Goal: Task Accomplishment & Management: Use online tool/utility

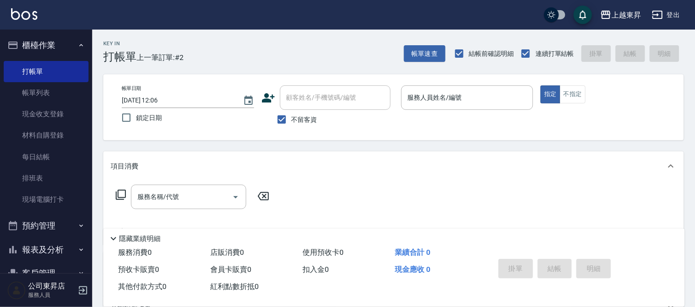
click at [566, 303] on div "服務消費 0 店販消費 0 使用預收卡 0 業績合計 0 預收卡販賣 0 會員卡販賣 0 扣入金 0 現金應收 0 其他付款方式 0 紅利點數折抵 0 掛單 …" at bounding box center [393, 275] width 581 height 62
click at [298, 120] on span "不留客資" at bounding box center [304, 120] width 26 height 10
click at [291, 120] on input "不留客資" at bounding box center [281, 119] width 19 height 19
checkbox input "false"
click at [314, 100] on div "顧客姓名/手機號碼/編號 顧客姓名/手機號碼/編號" at bounding box center [335, 97] width 111 height 24
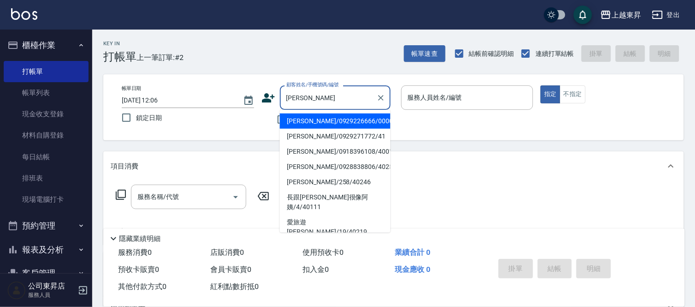
click at [375, 136] on li "[PERSON_NAME]/0929271772/41" at bounding box center [335, 136] width 111 height 15
type input "[PERSON_NAME]/0929271772/41"
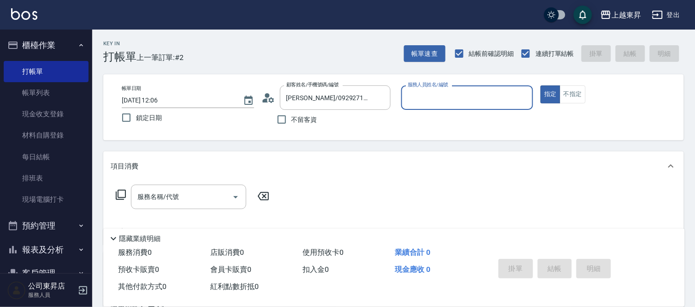
click at [488, 86] on div "服務人員姓名/編號" at bounding box center [467, 97] width 132 height 24
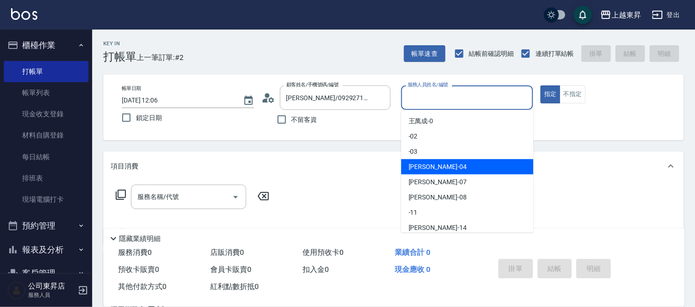
click at [459, 165] on div "[PERSON_NAME]04" at bounding box center [467, 166] width 132 height 15
type input "[PERSON_NAME]04"
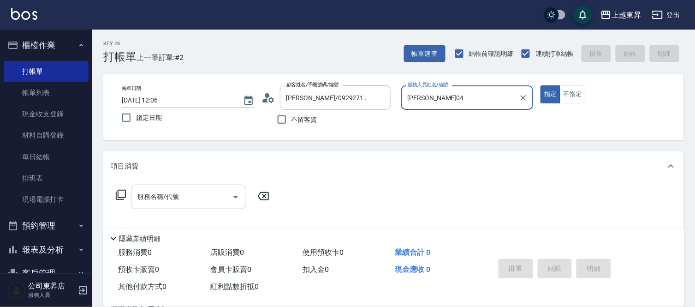
click at [176, 186] on div "服務名稱/代號" at bounding box center [188, 196] width 115 height 24
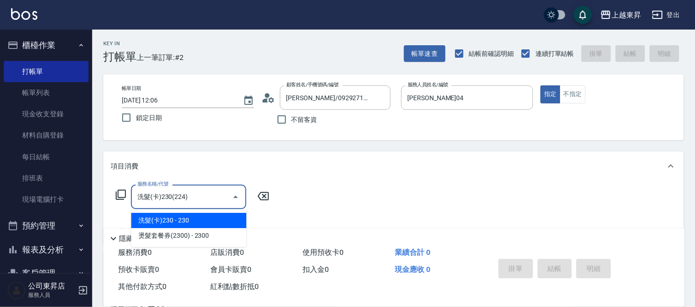
type input "洗髮(卡)230(224)"
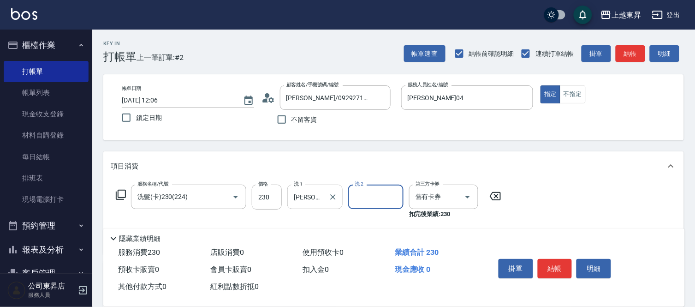
click at [325, 203] on div "[PERSON_NAME]04 洗-1" at bounding box center [314, 196] width 55 height 24
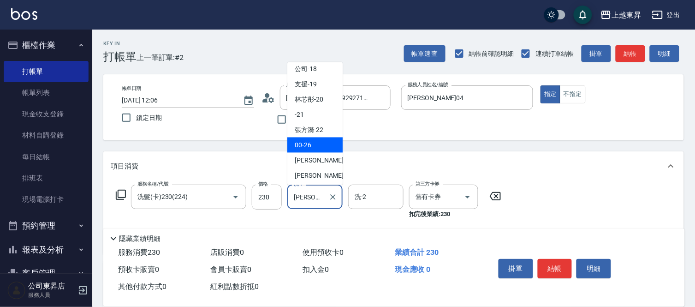
scroll to position [143, 0]
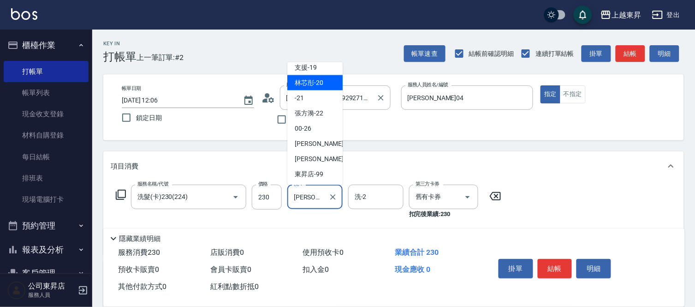
click at [321, 88] on div "林芯彤 -20" at bounding box center [314, 82] width 55 height 15
type input "林芯彤-20"
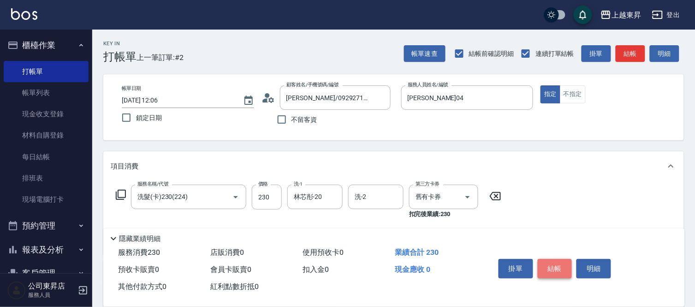
click at [558, 263] on button "結帳" at bounding box center [555, 268] width 35 height 19
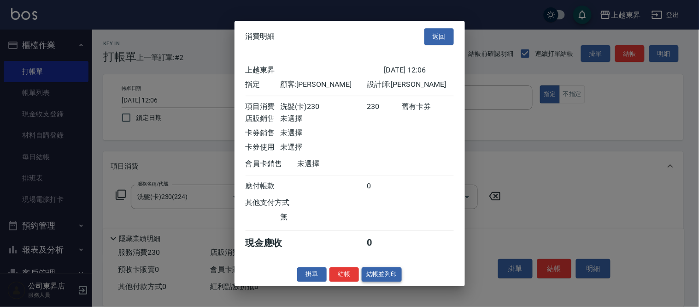
click at [381, 281] on button "結帳並列印" at bounding box center [382, 274] width 40 height 14
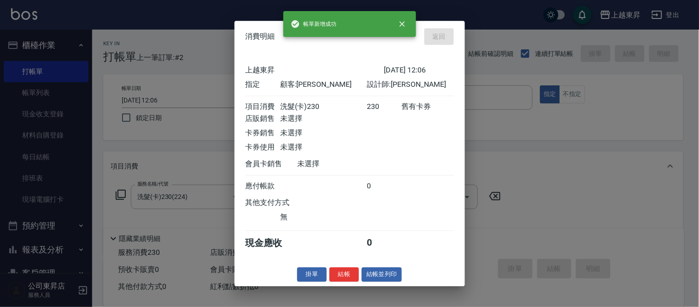
type input "[DATE] 12:53"
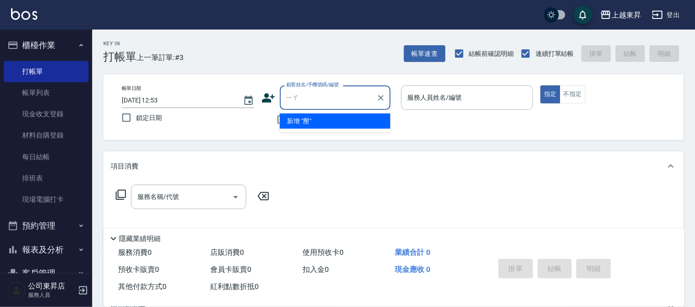
type input "壓"
type input "枒"
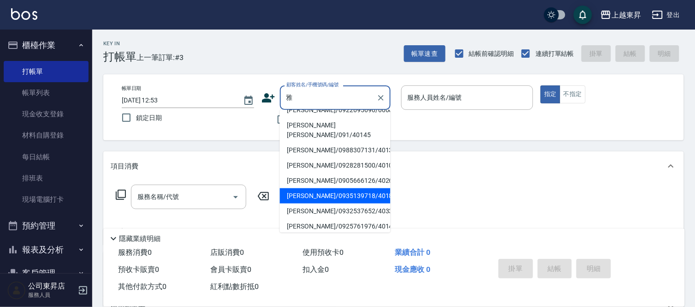
scroll to position [3, 0]
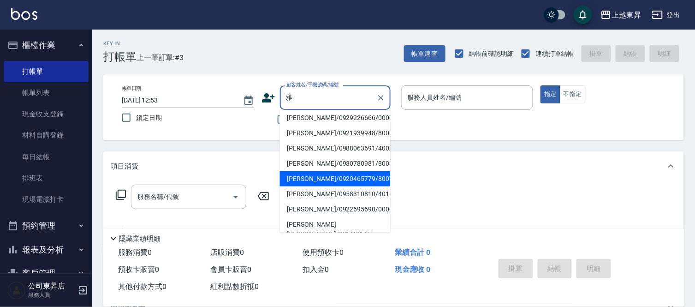
click at [325, 183] on li "[PERSON_NAME]/0920465779/80074" at bounding box center [335, 178] width 111 height 15
type input "[PERSON_NAME]/0920465779/80074"
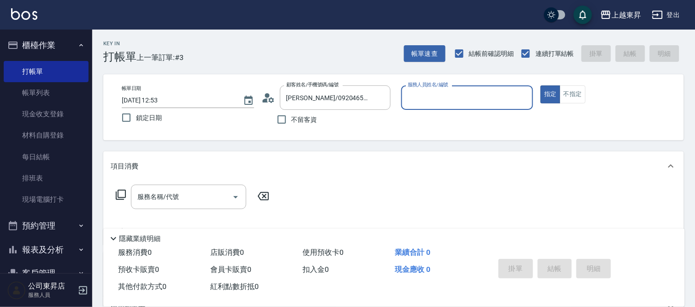
type input "[PERSON_NAME]-08"
click at [328, 103] on input "[PERSON_NAME]/0920465779/80074" at bounding box center [328, 97] width 89 height 16
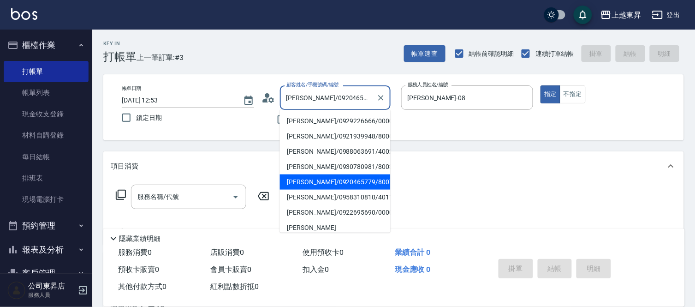
scroll to position [102, 0]
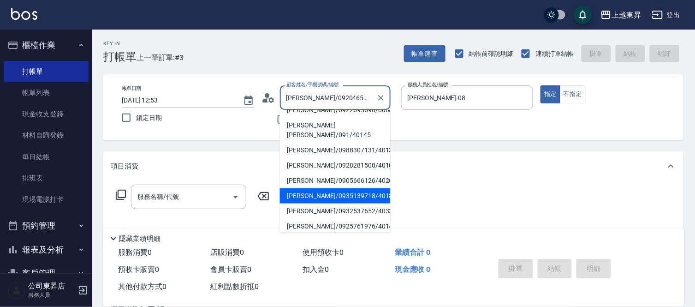
click at [336, 188] on li "[PERSON_NAME]/0935139718/40186" at bounding box center [335, 195] width 111 height 15
type input "[PERSON_NAME]/0935139718/40186"
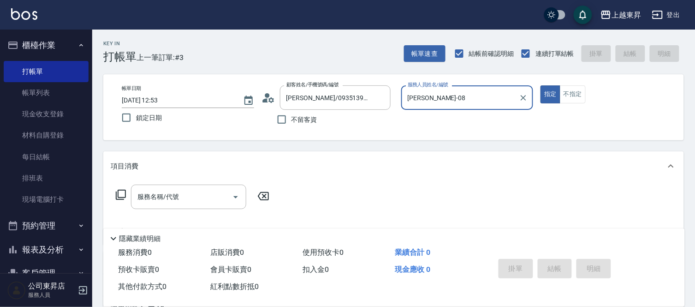
type input "[PERSON_NAME]04"
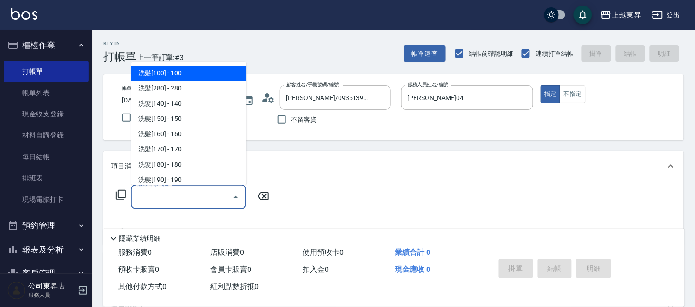
click at [183, 192] on input "服務名稱/代號" at bounding box center [181, 197] width 93 height 16
click at [195, 74] on span "洗髮[100] - 100" at bounding box center [188, 73] width 115 height 15
type input "洗髮[100](201)"
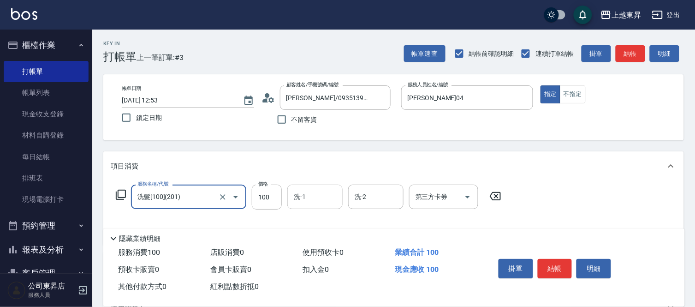
click at [324, 194] on input "洗-1" at bounding box center [314, 197] width 47 height 16
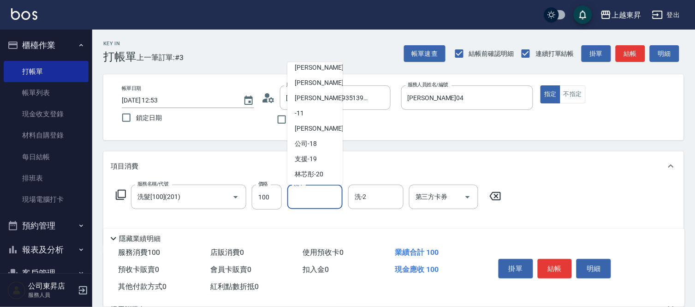
scroll to position [143, 0]
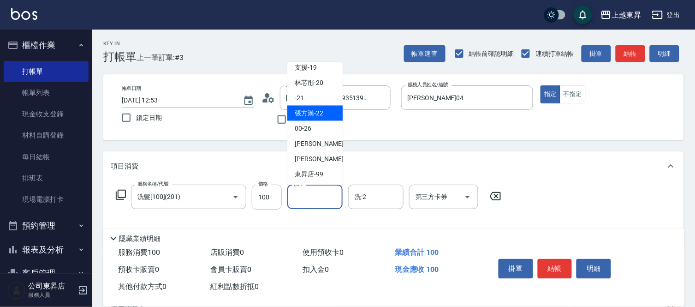
click at [313, 117] on span "[PERSON_NAME]-22" at bounding box center [309, 113] width 29 height 10
type input "[PERSON_NAME]-22"
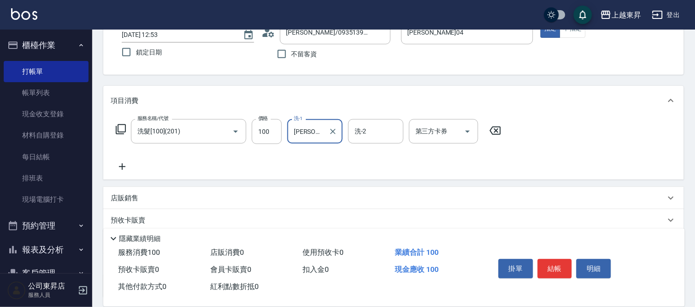
scroll to position [143, 0]
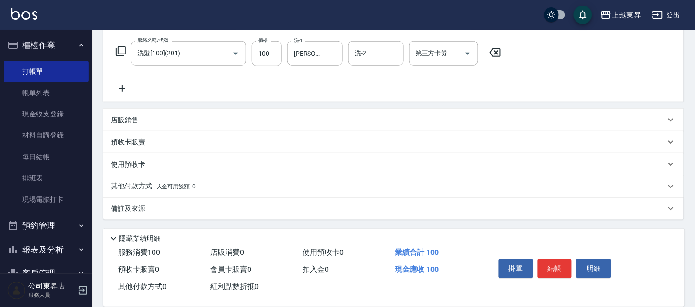
click at [121, 86] on icon at bounding box center [122, 88] width 23 height 11
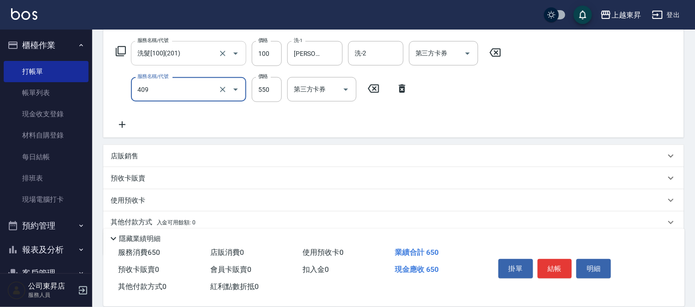
type input "剪髮(550)(409)"
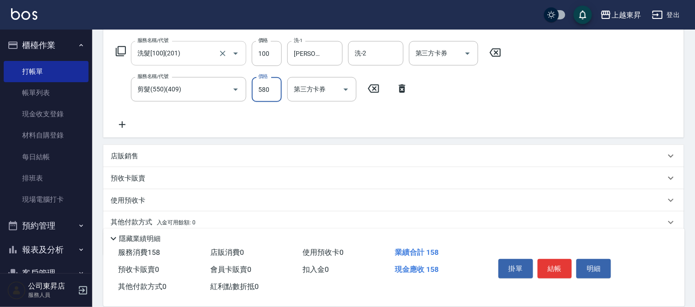
type input "580"
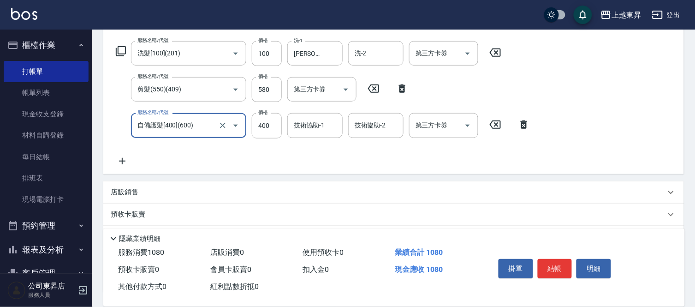
click at [206, 129] on input "自備護髮[400](600)" at bounding box center [175, 125] width 81 height 16
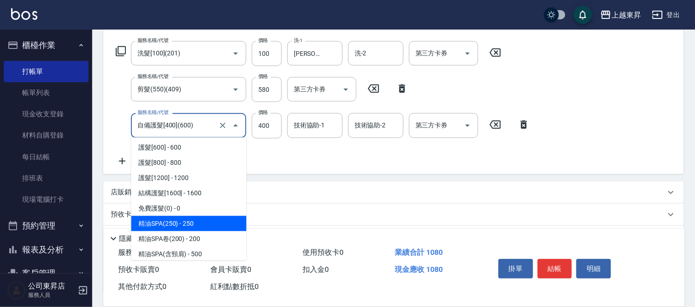
scroll to position [1114, 0]
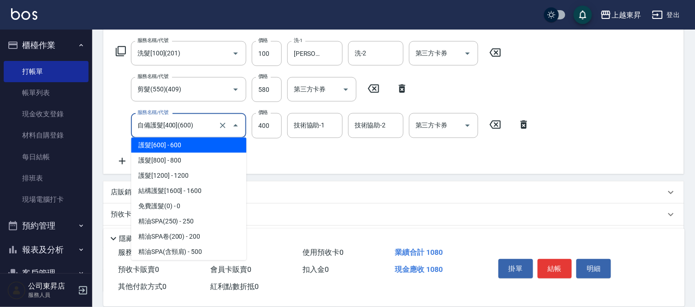
click at [190, 150] on span "護髮[600] - 600" at bounding box center [188, 144] width 115 height 15
type input "護髮[600](603)"
type input "600"
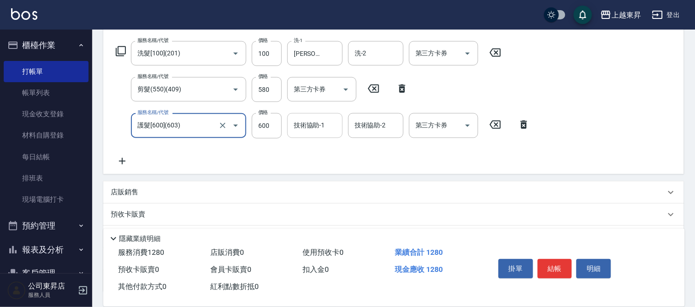
type input "護髮[600](603)"
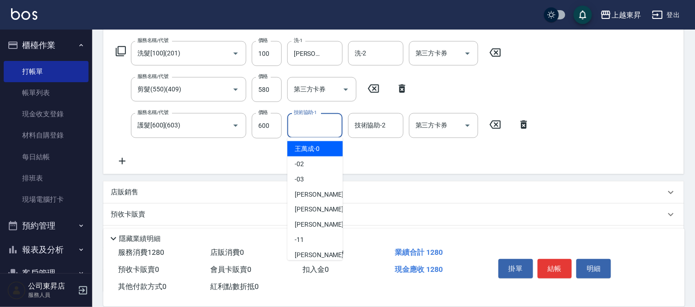
click at [326, 127] on input "技術協助-1" at bounding box center [314, 125] width 47 height 16
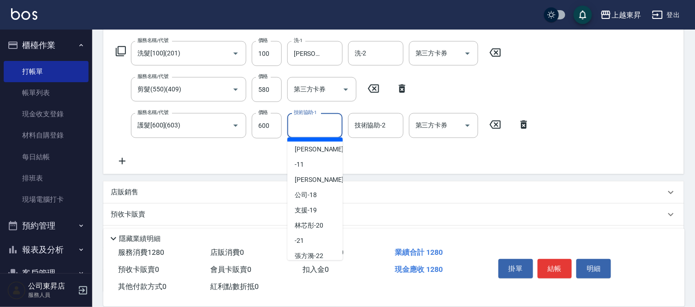
scroll to position [102, 0]
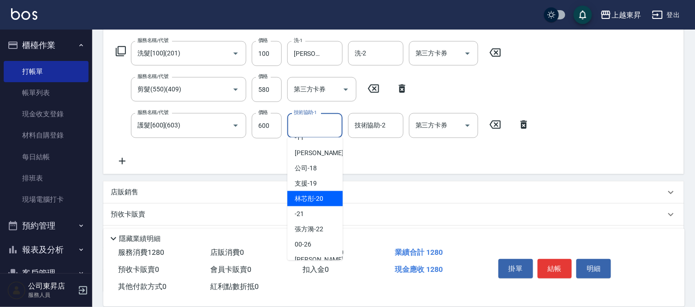
click at [323, 196] on span "林芯彤 -20" at bounding box center [309, 199] width 29 height 10
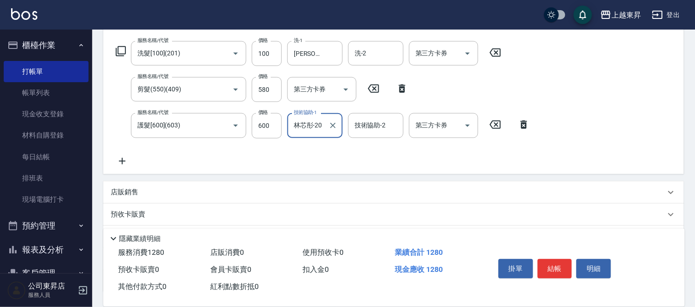
click at [317, 122] on input "林芯彤-20" at bounding box center [307, 125] width 33 height 16
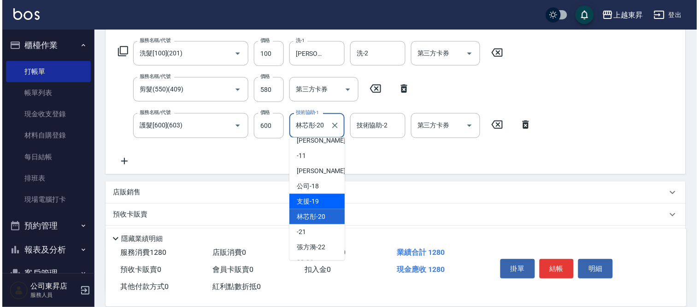
scroll to position [143, 0]
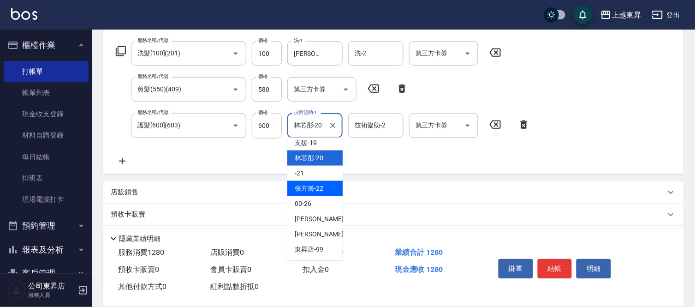
click at [313, 186] on span "[PERSON_NAME]-22" at bounding box center [309, 188] width 29 height 10
type input "[PERSON_NAME]-22"
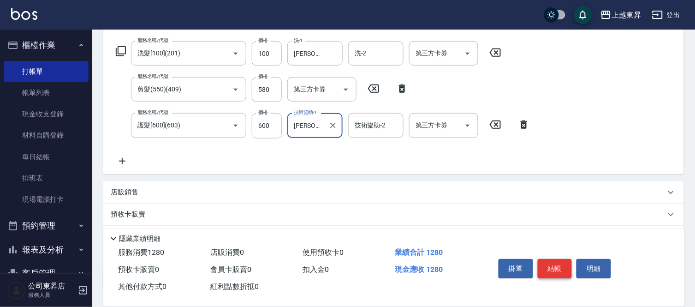
click at [550, 262] on button "結帳" at bounding box center [555, 268] width 35 height 19
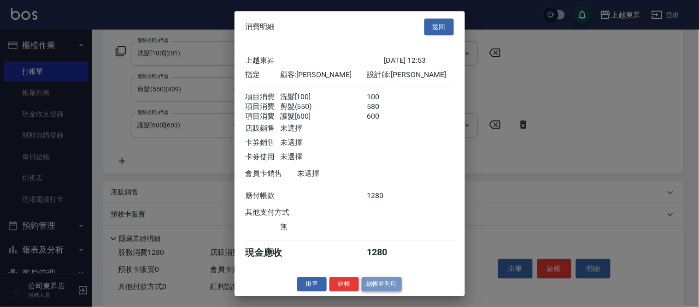
click at [384, 289] on button "結帳並列印" at bounding box center [382, 284] width 40 height 14
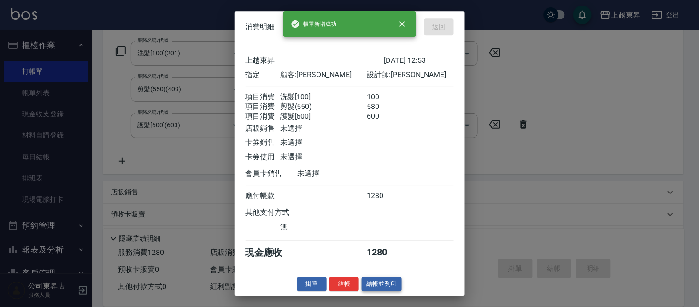
type input "[DATE] 12:54"
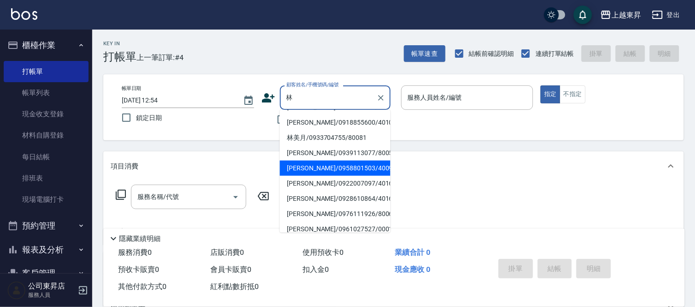
scroll to position [154, 0]
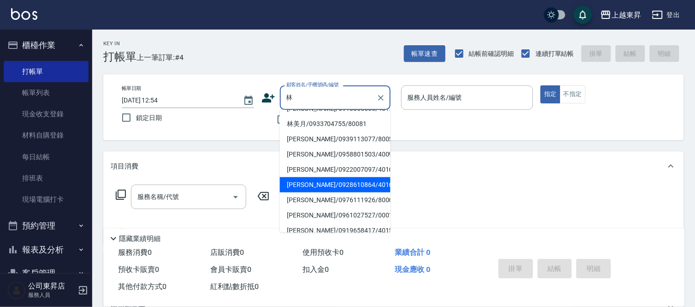
click at [320, 30] on li "[PERSON_NAME]花/0983899949/40009" at bounding box center [335, 18] width 111 height 25
type input "[PERSON_NAME]花/0983899949/40009"
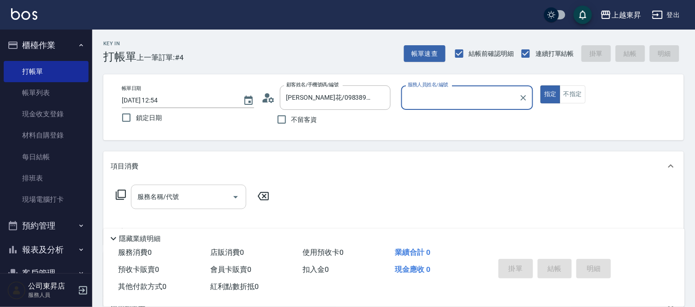
type input "[PERSON_NAME]04"
click at [336, 103] on input "[PERSON_NAME]花/0983899949/40009" at bounding box center [328, 97] width 89 height 16
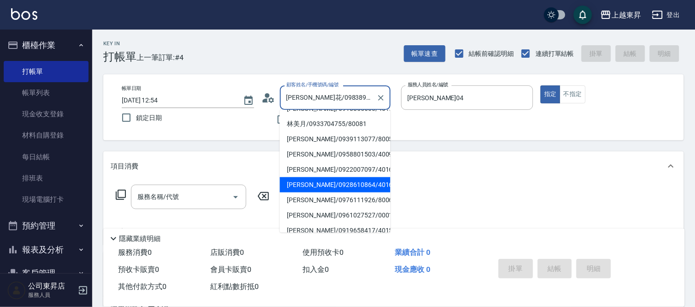
click at [332, 177] on li "[PERSON_NAME]/0928610864/40163" at bounding box center [335, 184] width 111 height 15
type input "[PERSON_NAME]/0928610864/40163"
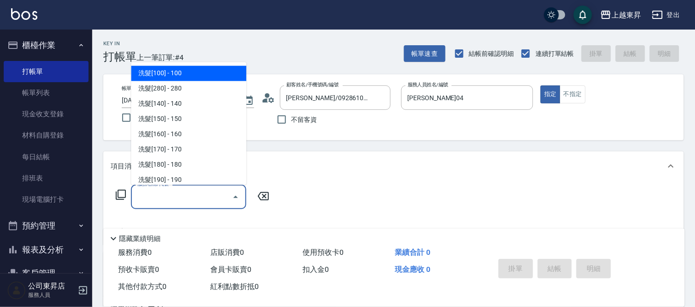
click at [196, 194] on input "服務名稱/代號" at bounding box center [181, 197] width 93 height 16
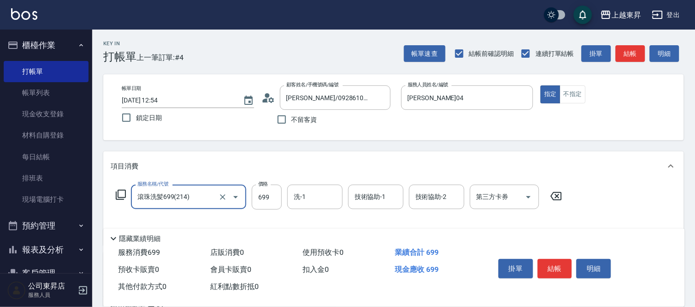
type input "滾珠洗髪699(214)"
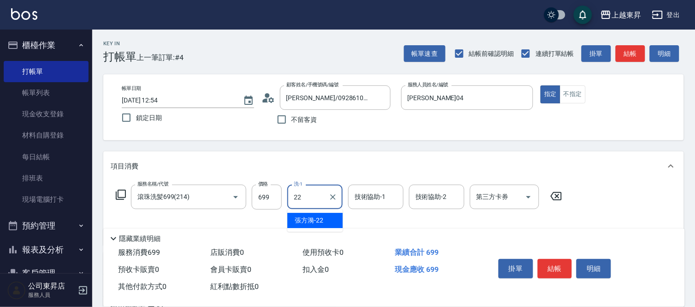
type input "[PERSON_NAME]-22"
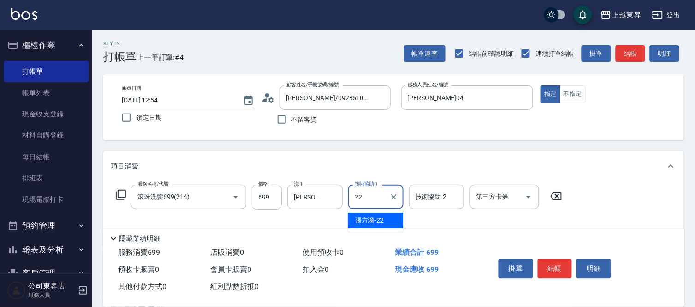
type input "[PERSON_NAME]-22"
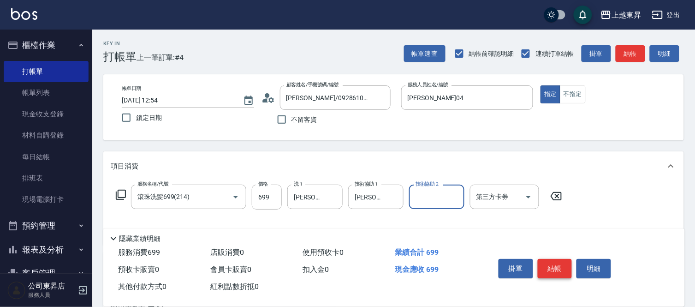
click at [562, 265] on button "結帳" at bounding box center [555, 268] width 35 height 19
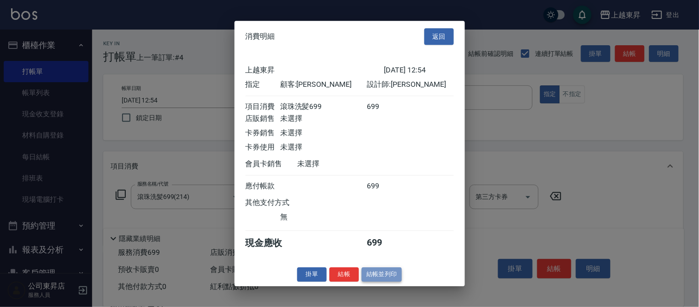
click at [380, 277] on button "結帳並列印" at bounding box center [382, 274] width 40 height 14
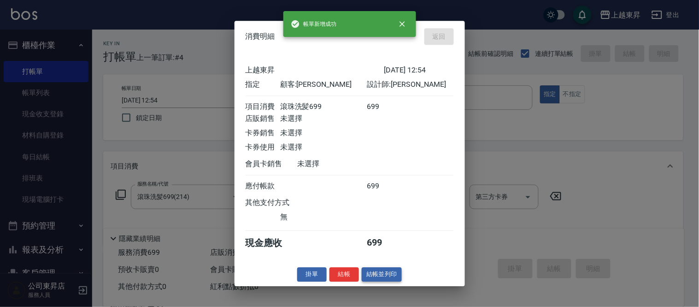
type input "[DATE] 12:55"
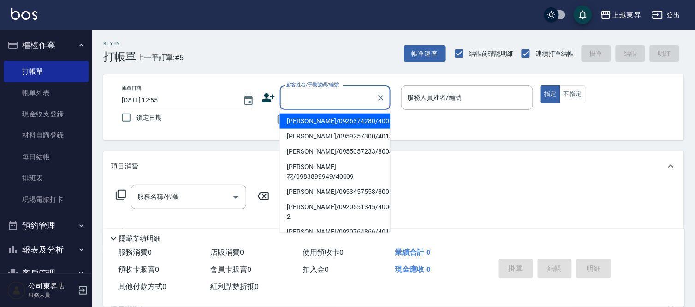
click at [311, 92] on input "顧客姓名/手機號碼/編號" at bounding box center [328, 97] width 89 height 16
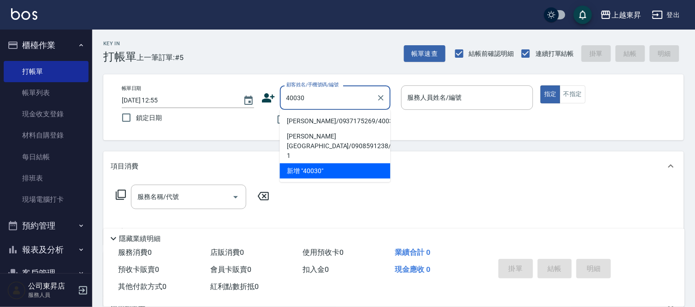
drag, startPoint x: 324, startPoint y: 109, endPoint x: 331, endPoint y: 125, distance: 17.7
click at [329, 118] on ul "[PERSON_NAME]/0937175269/40030 [PERSON_NAME][GEOGRAPHIC_DATA]/0908591238/40030-…" at bounding box center [335, 146] width 111 height 72
click at [329, 122] on li "[PERSON_NAME]/0937175269/40030" at bounding box center [335, 120] width 111 height 15
type input "[PERSON_NAME]/0937175269/40030"
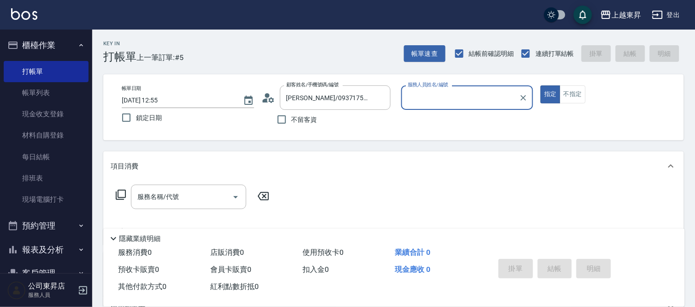
type input "[PERSON_NAME]04"
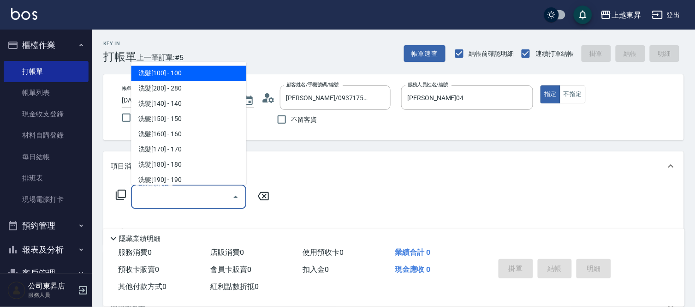
click at [194, 203] on input "服務名稱/代號" at bounding box center [181, 197] width 93 height 16
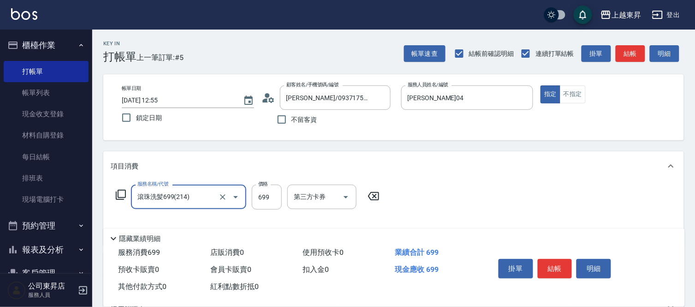
type input "滾珠洗髪699(214)"
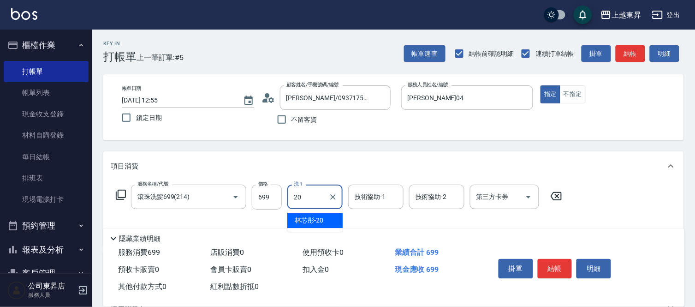
type input "林芯彤-20"
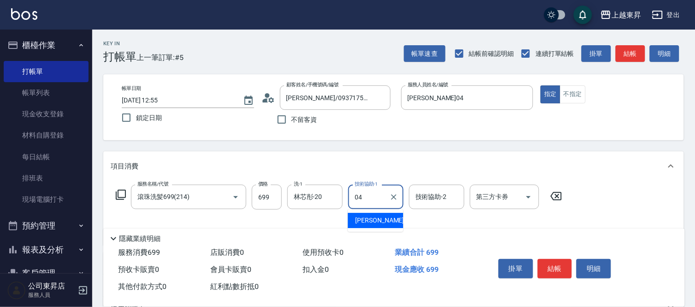
type input "[PERSON_NAME]04"
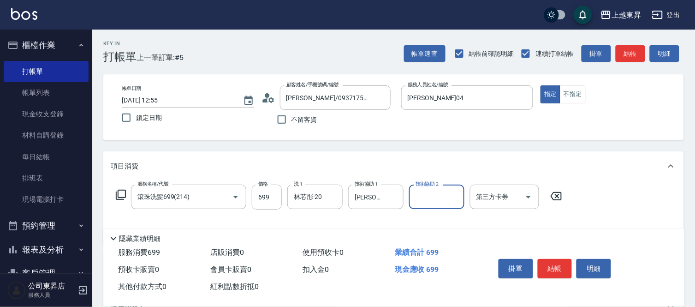
scroll to position [51, 0]
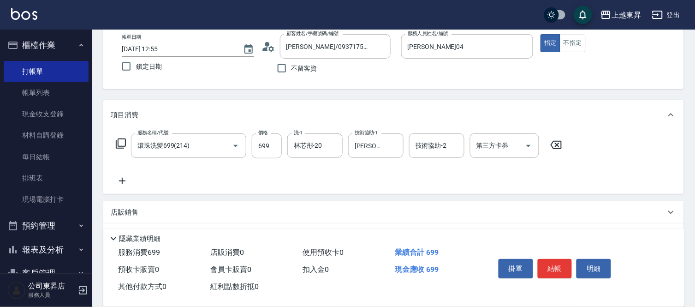
click at [118, 183] on icon at bounding box center [122, 180] width 23 height 11
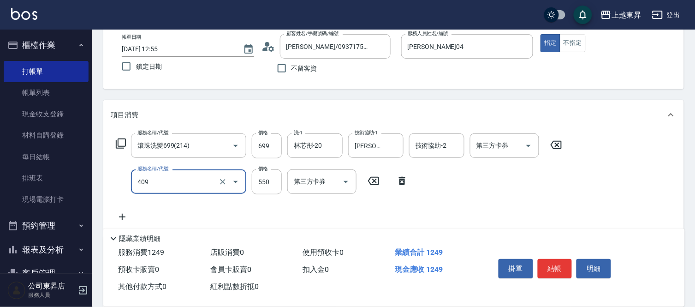
type input "剪髮(550)(409)"
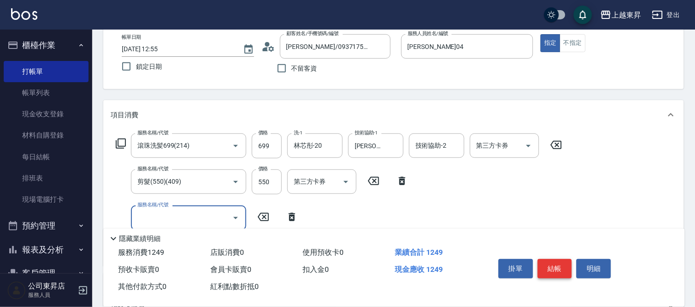
click at [544, 261] on button "結帳" at bounding box center [555, 268] width 35 height 19
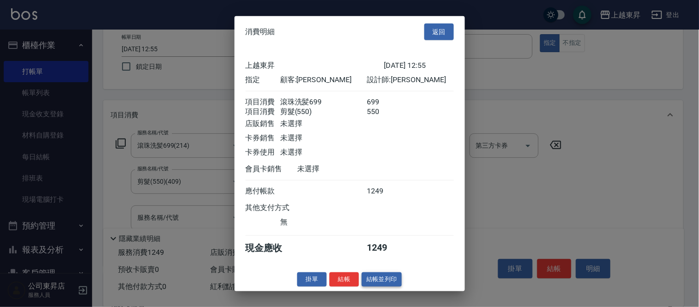
click at [383, 286] on button "結帳並列印" at bounding box center [382, 279] width 40 height 14
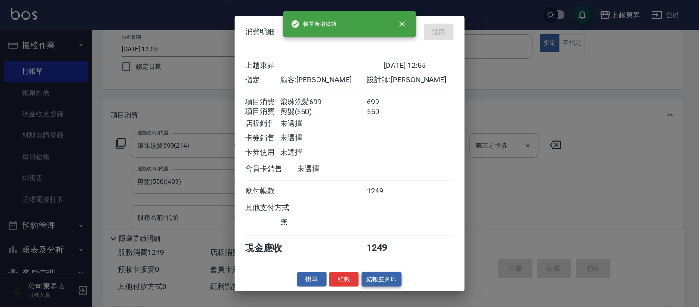
type input "[DATE] 12:56"
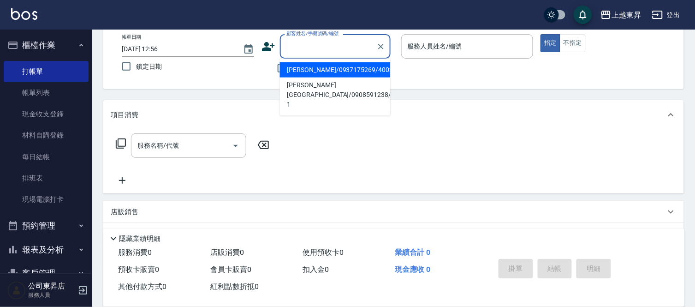
click at [331, 47] on input "顧客姓名/手機號碼/編號" at bounding box center [328, 46] width 89 height 16
click at [334, 72] on li "[PERSON_NAME]/0938773273/40031" at bounding box center [335, 69] width 111 height 15
type input "[PERSON_NAME]/0938773273/40031"
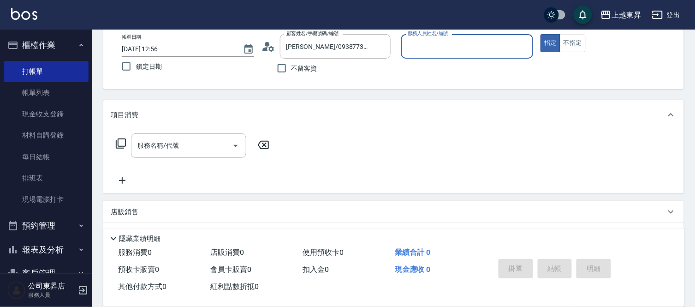
type input "[PERSON_NAME]04"
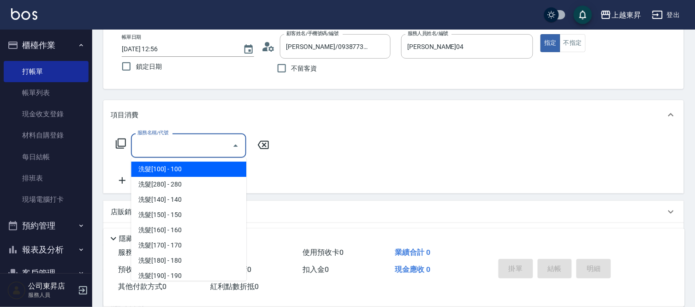
click at [177, 146] on input "服務名稱/代號" at bounding box center [181, 145] width 93 height 16
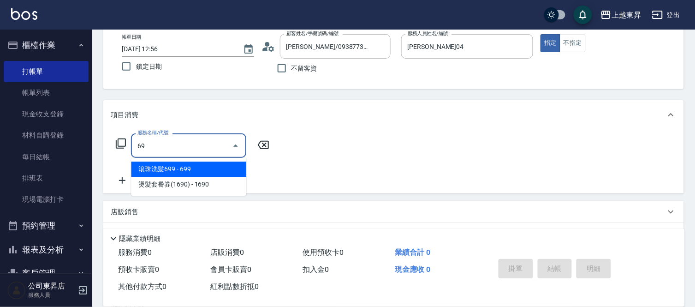
type input "6"
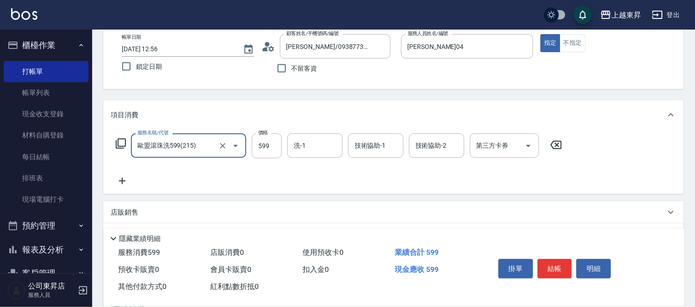
type input "歐盟滾珠洗599(215)"
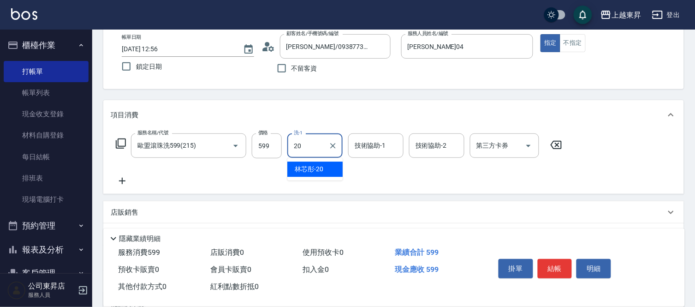
type input "林芯彤-20"
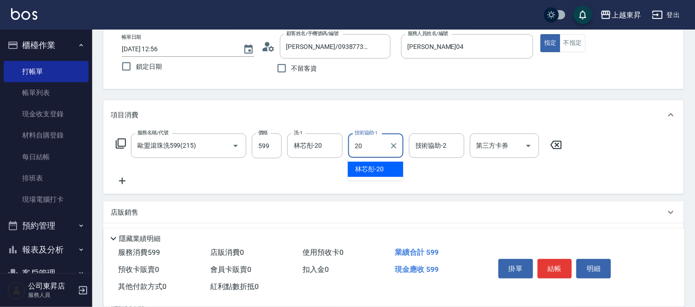
type input "林芯彤-20"
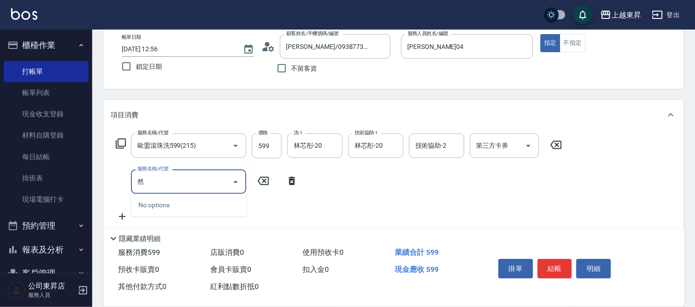
type input "肰"
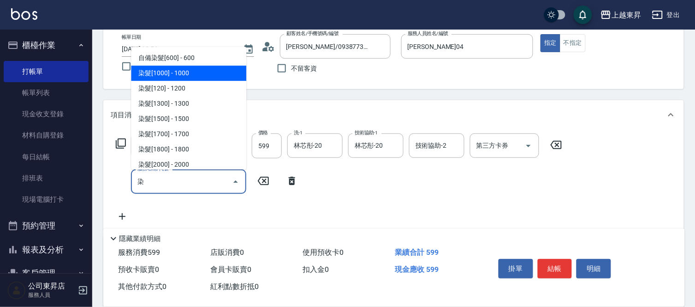
click at [191, 79] on span "染髮[1000] - 1000" at bounding box center [188, 72] width 115 height 15
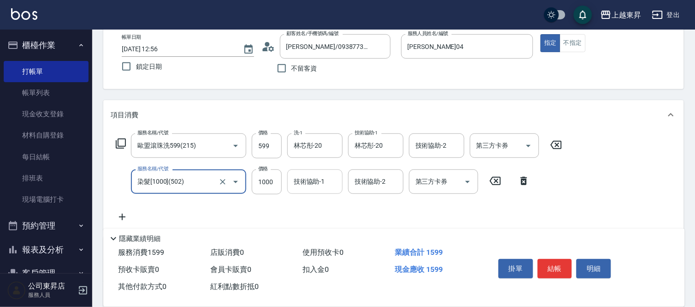
type input "染髮[1000](502)"
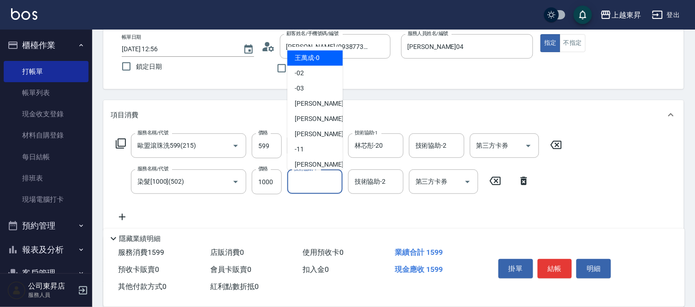
click at [320, 178] on input "技術協助-1" at bounding box center [314, 181] width 47 height 16
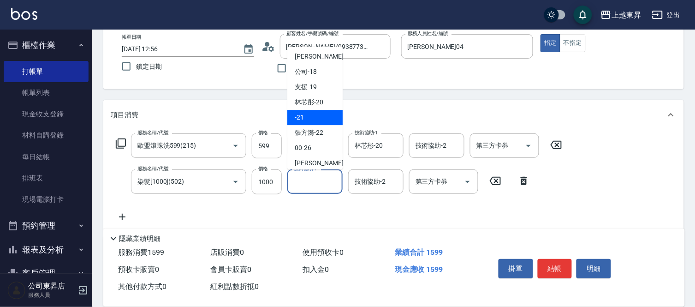
scroll to position [143, 0]
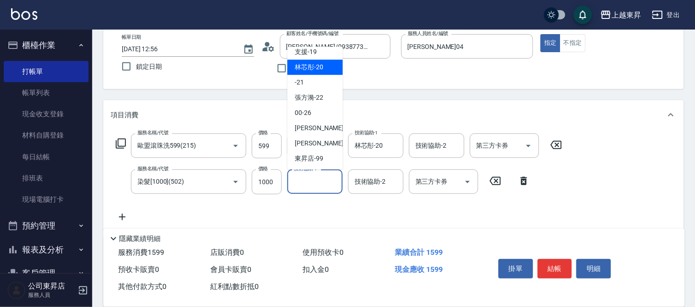
click at [314, 65] on span "林芯彤 -20" at bounding box center [309, 67] width 29 height 10
type input "林芯彤-20"
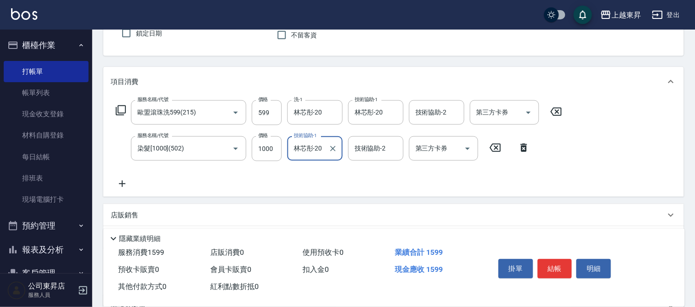
scroll to position [102, 0]
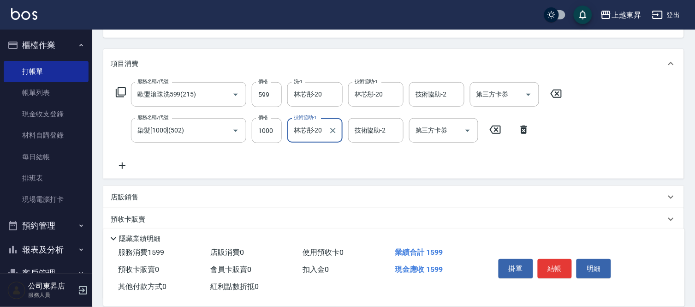
click at [118, 165] on icon at bounding box center [122, 165] width 23 height 11
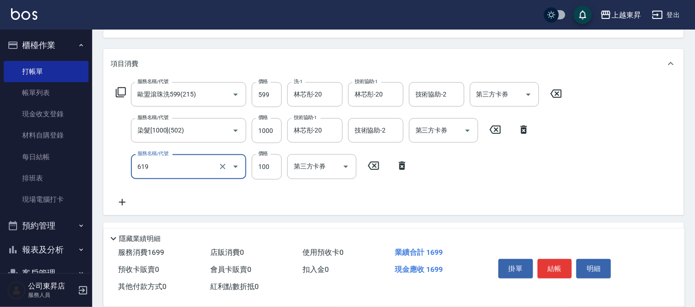
type input "[PERSON_NAME].玻酸.晶膜.水療(619)"
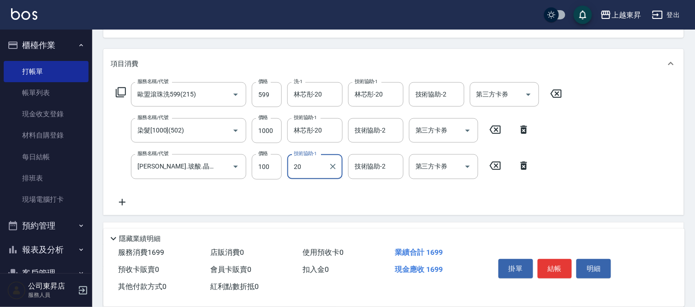
type input "林芯彤-20"
click at [119, 199] on icon at bounding box center [122, 201] width 23 height 11
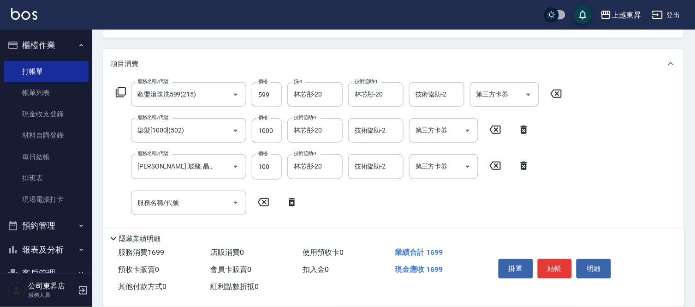
click at [117, 92] on icon at bounding box center [120, 92] width 11 height 11
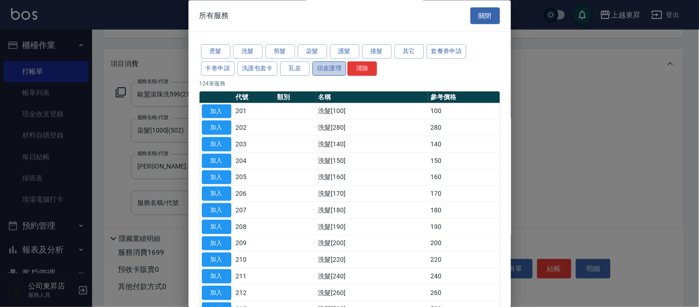
click at [321, 65] on button "頭皮護理" at bounding box center [330, 68] width 34 height 14
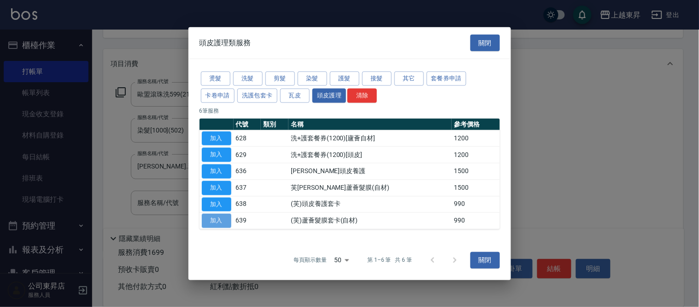
click at [212, 222] on button "加入" at bounding box center [217, 220] width 30 height 14
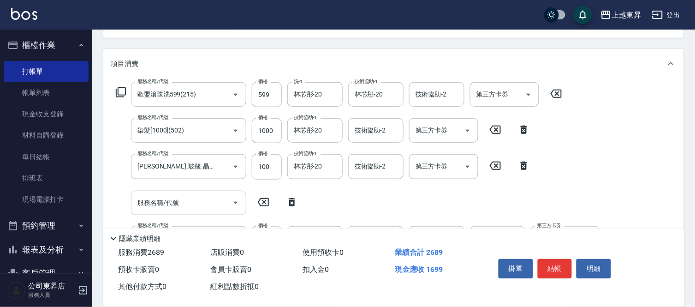
scroll to position [256, 0]
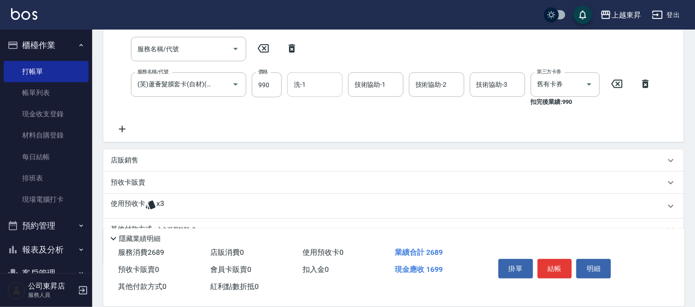
click at [318, 89] on input "洗-1" at bounding box center [314, 85] width 47 height 16
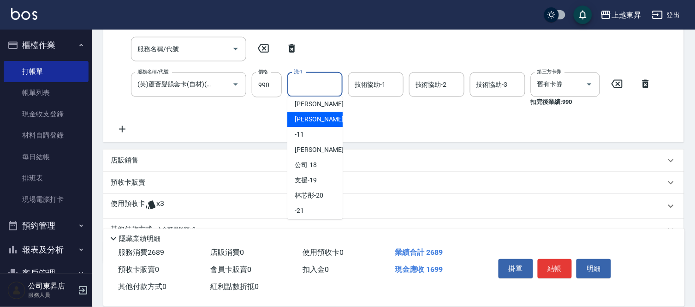
scroll to position [143, 0]
click at [321, 114] on span "林芯彤 -20" at bounding box center [309, 117] width 29 height 10
type input "林芯彤-20"
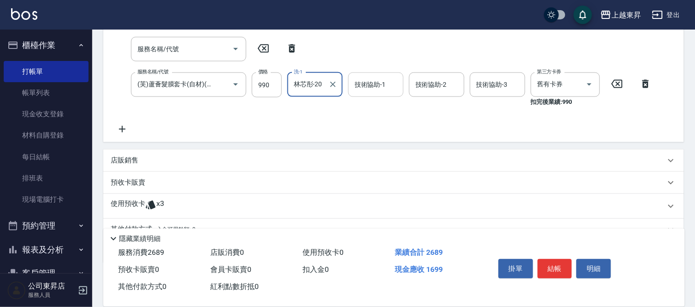
click at [377, 83] on div "技術協助-1 技術協助-1" at bounding box center [375, 84] width 55 height 24
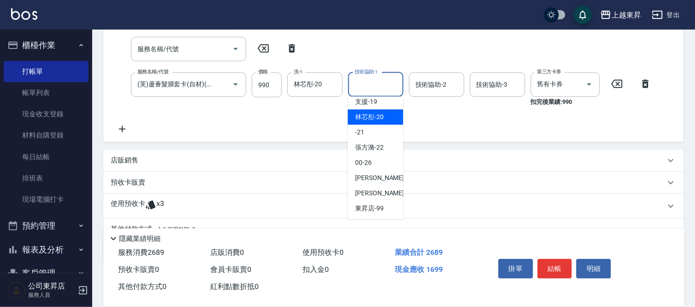
click at [388, 109] on div "林芯彤 -20" at bounding box center [375, 116] width 55 height 15
type input "林芯彤-20"
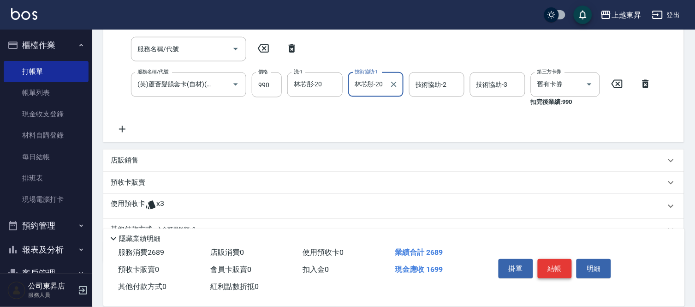
click at [552, 261] on button "結帳" at bounding box center [555, 268] width 35 height 19
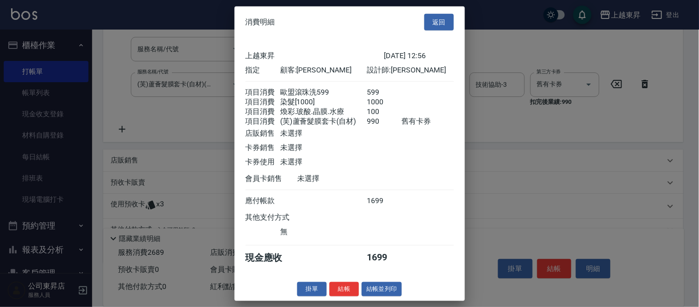
click at [382, 296] on button "結帳並列印" at bounding box center [382, 289] width 40 height 14
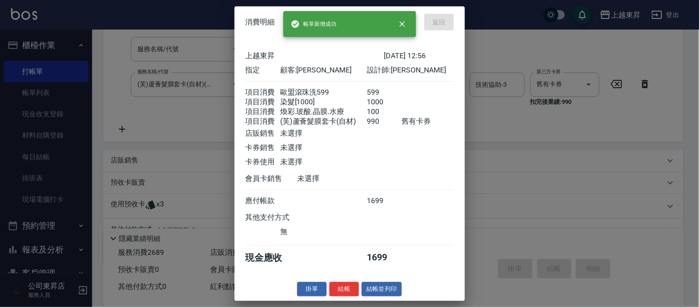
type input "[DATE] 12:57"
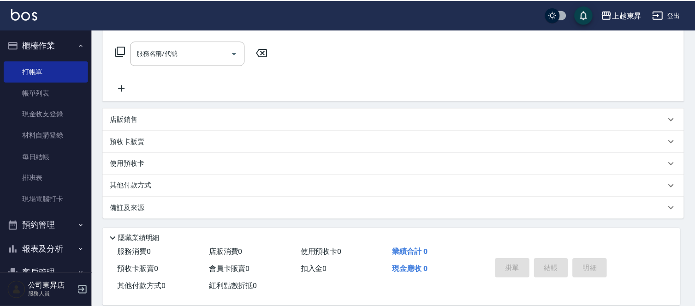
scroll to position [0, 0]
